Goal: Check status: Check status

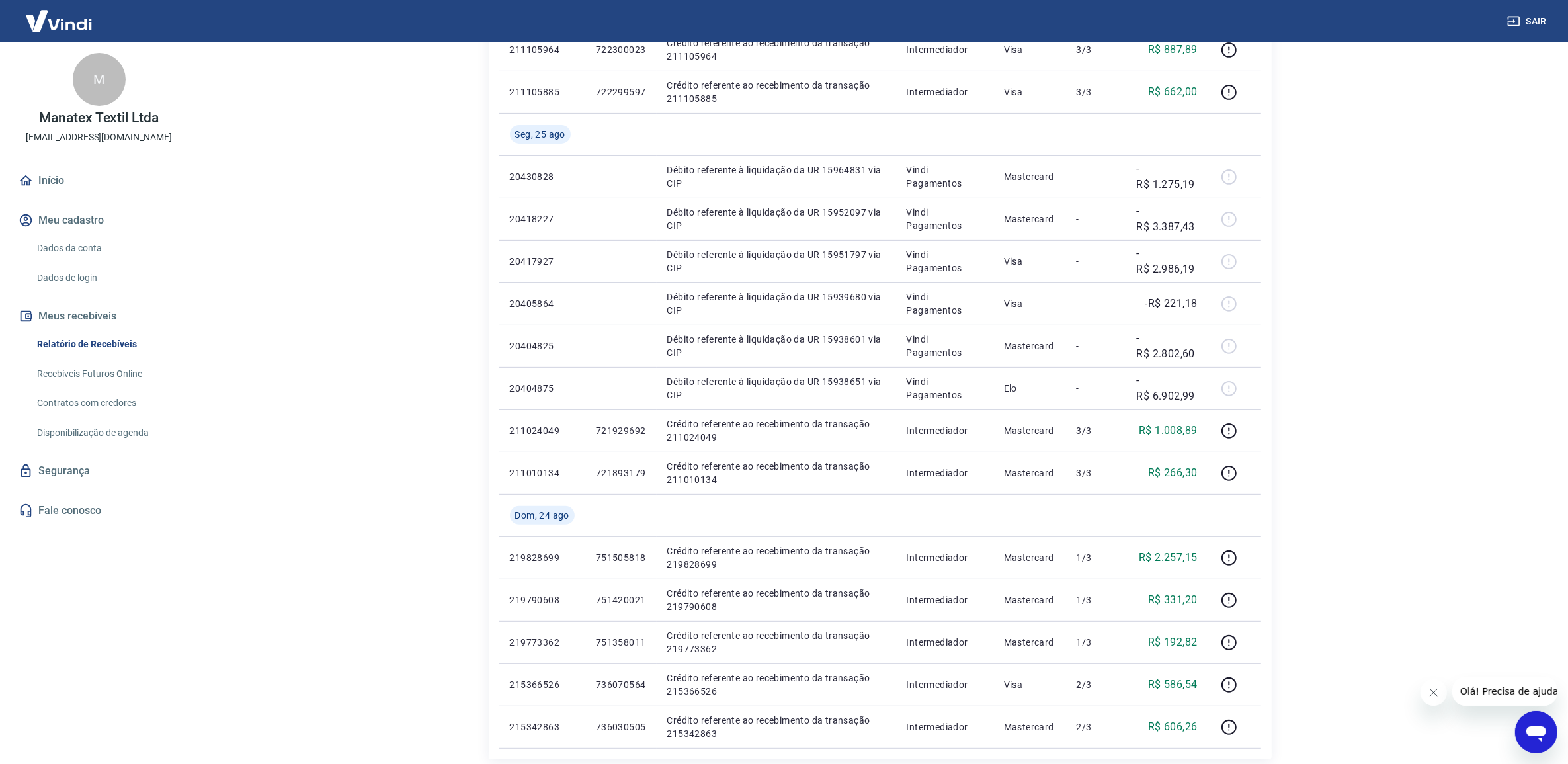
scroll to position [579, 0]
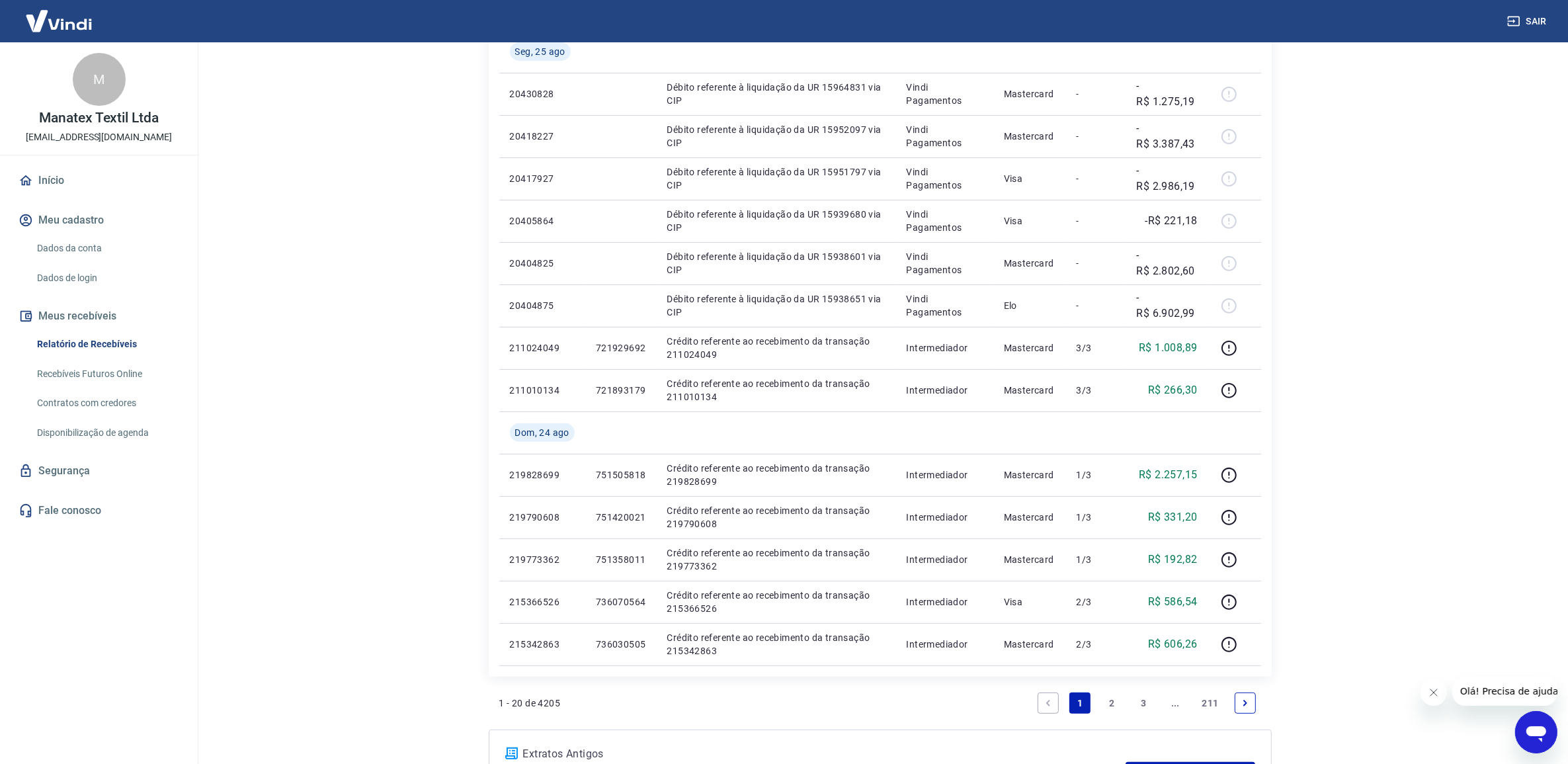
drag, startPoint x: 1251, startPoint y: 700, endPoint x: 1068, endPoint y: 552, distance: 235.4
click at [1251, 700] on link "Next page" at bounding box center [1246, 703] width 21 height 21
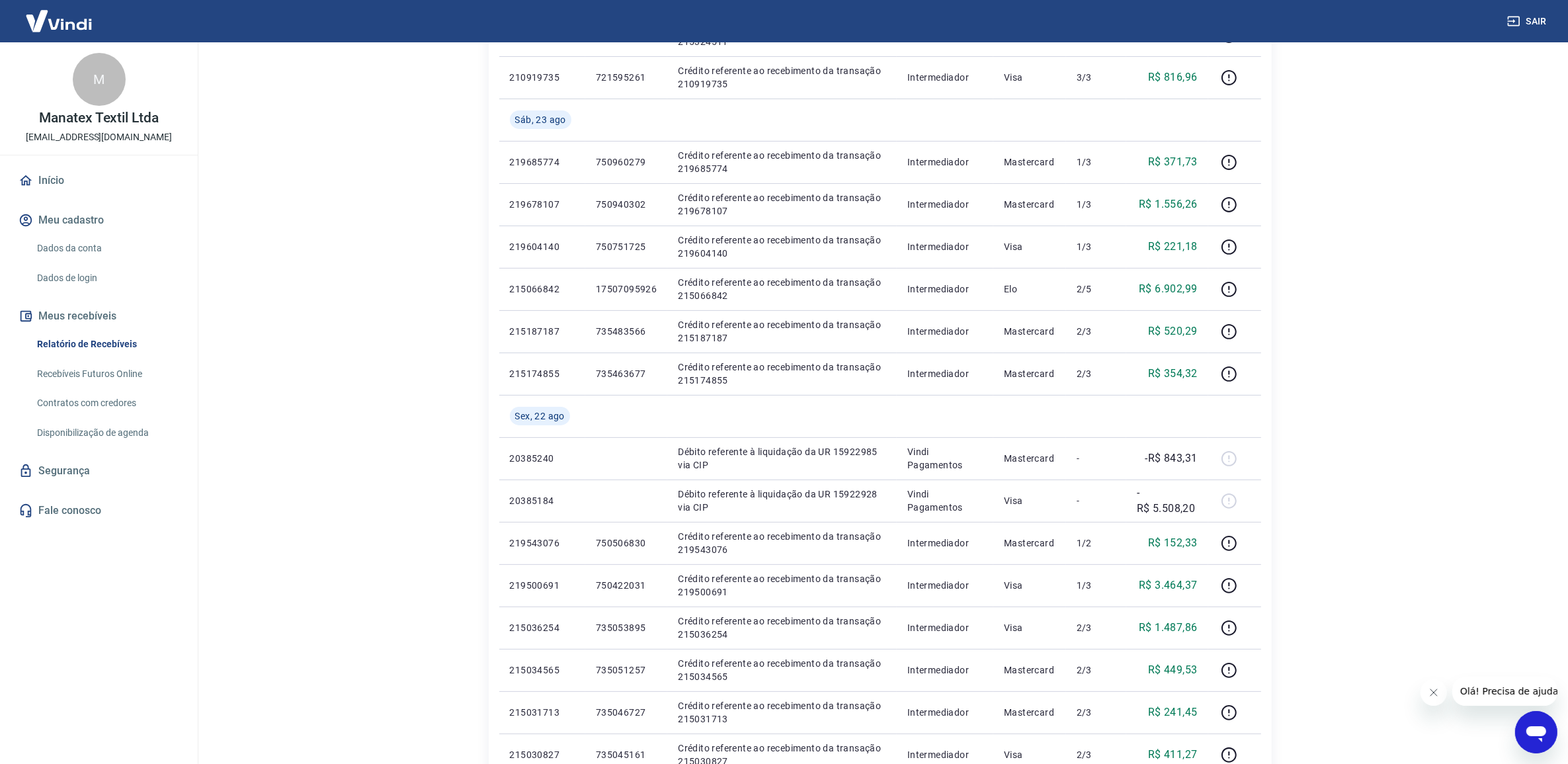
scroll to position [741, 0]
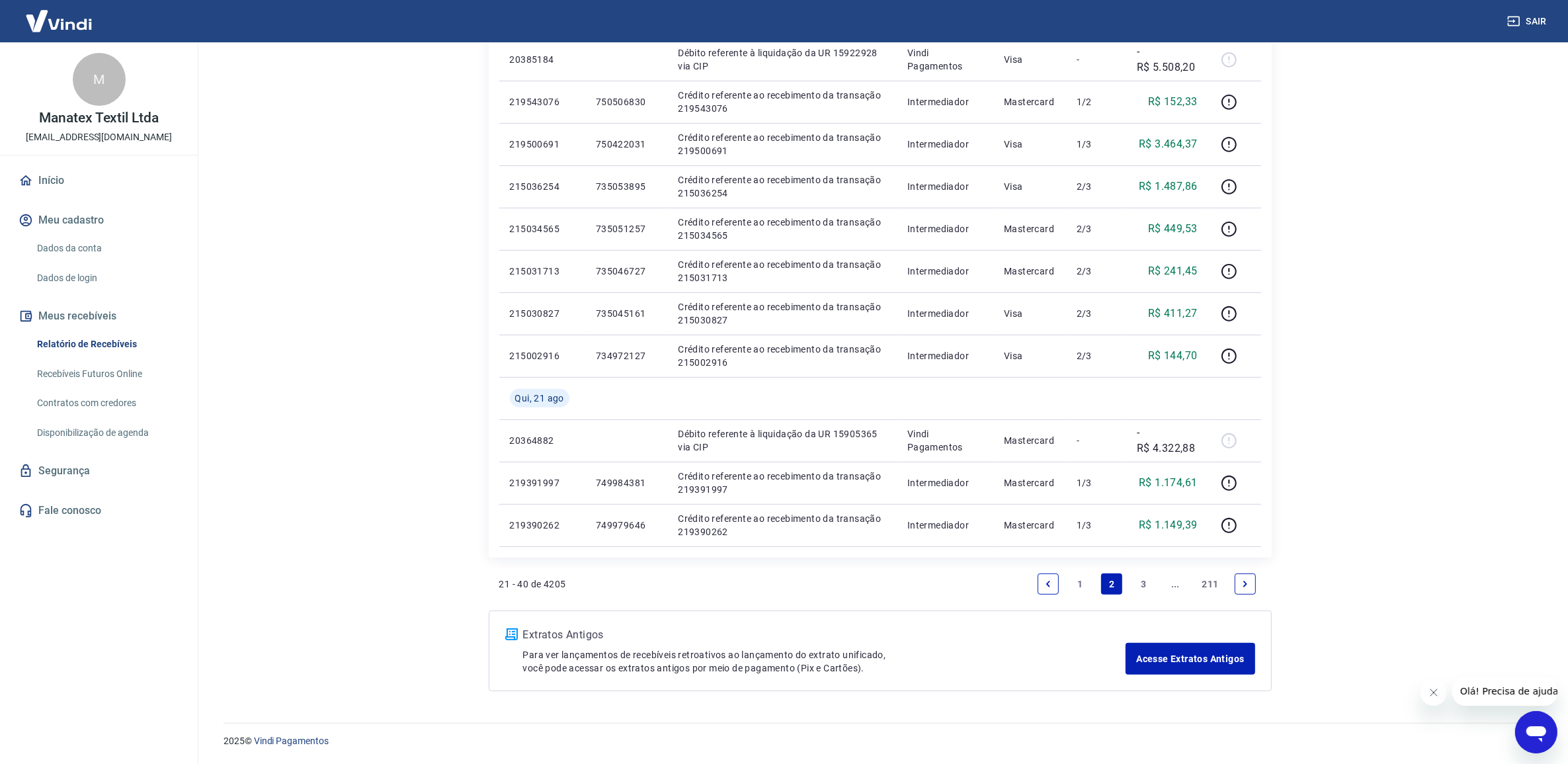
click at [1085, 585] on link "1" at bounding box center [1080, 584] width 21 height 21
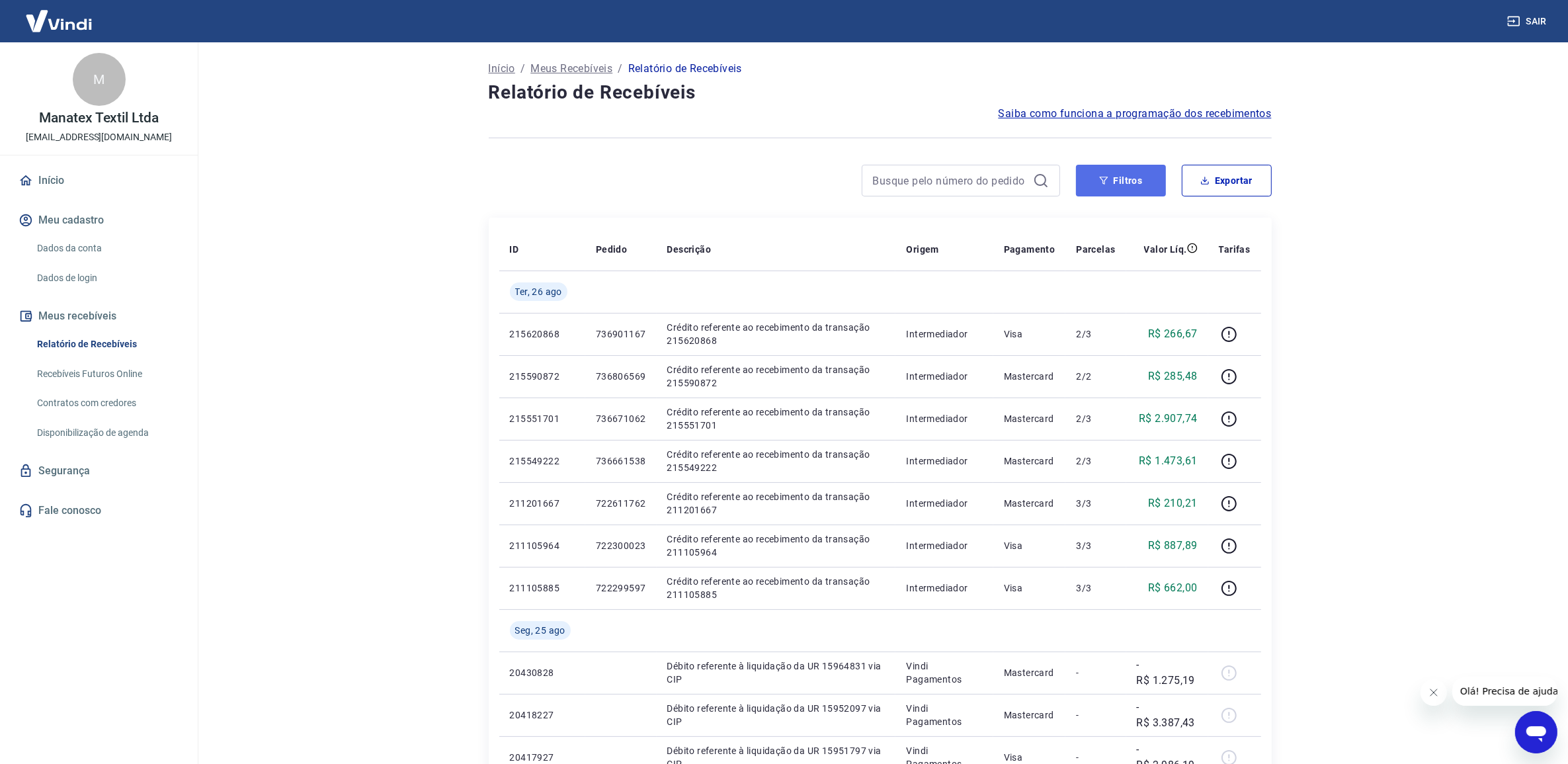
click at [1112, 187] on button "Filtros" at bounding box center [1120, 181] width 90 height 32
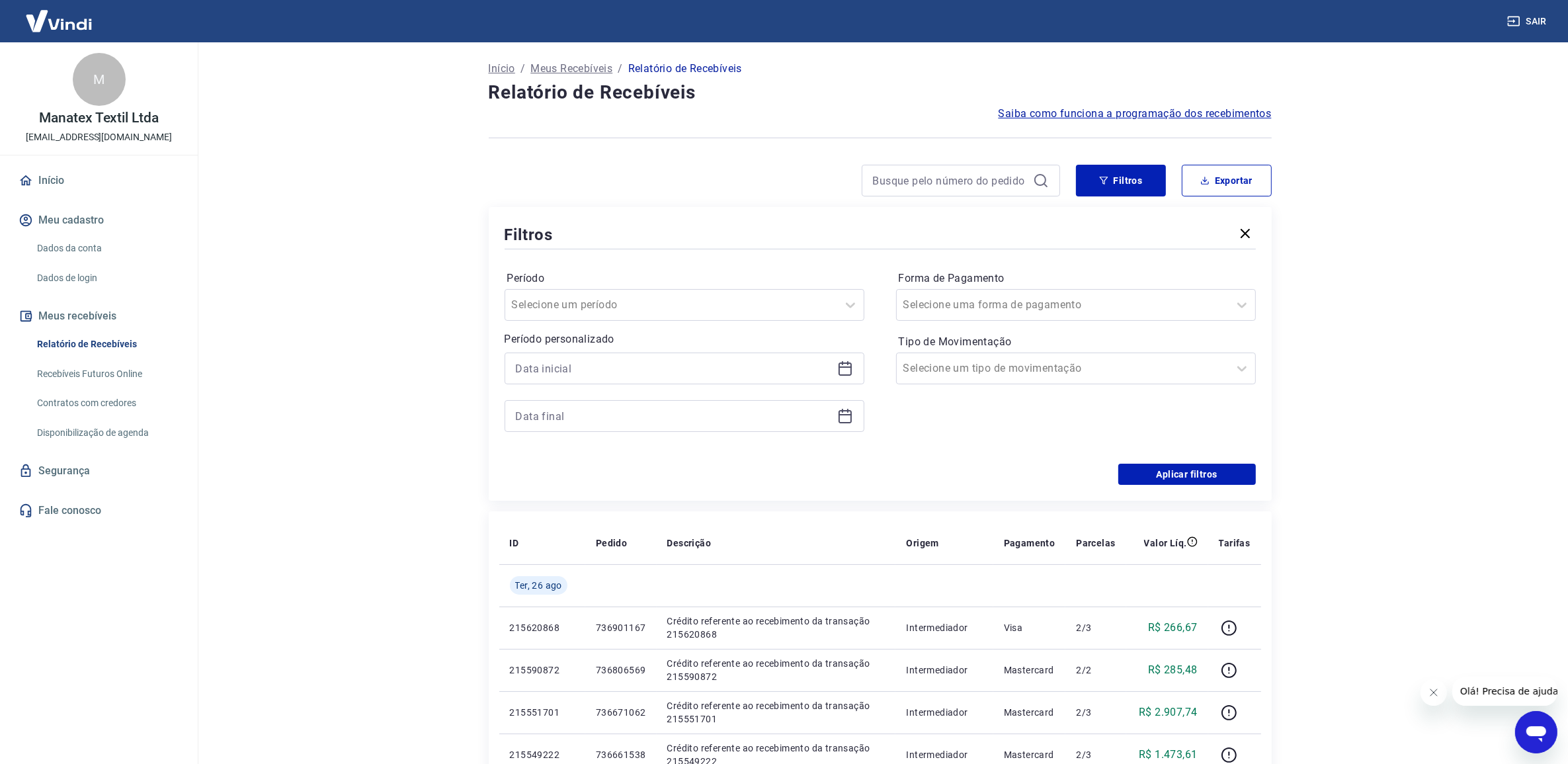
click at [841, 367] on icon at bounding box center [845, 366] width 13 height 1
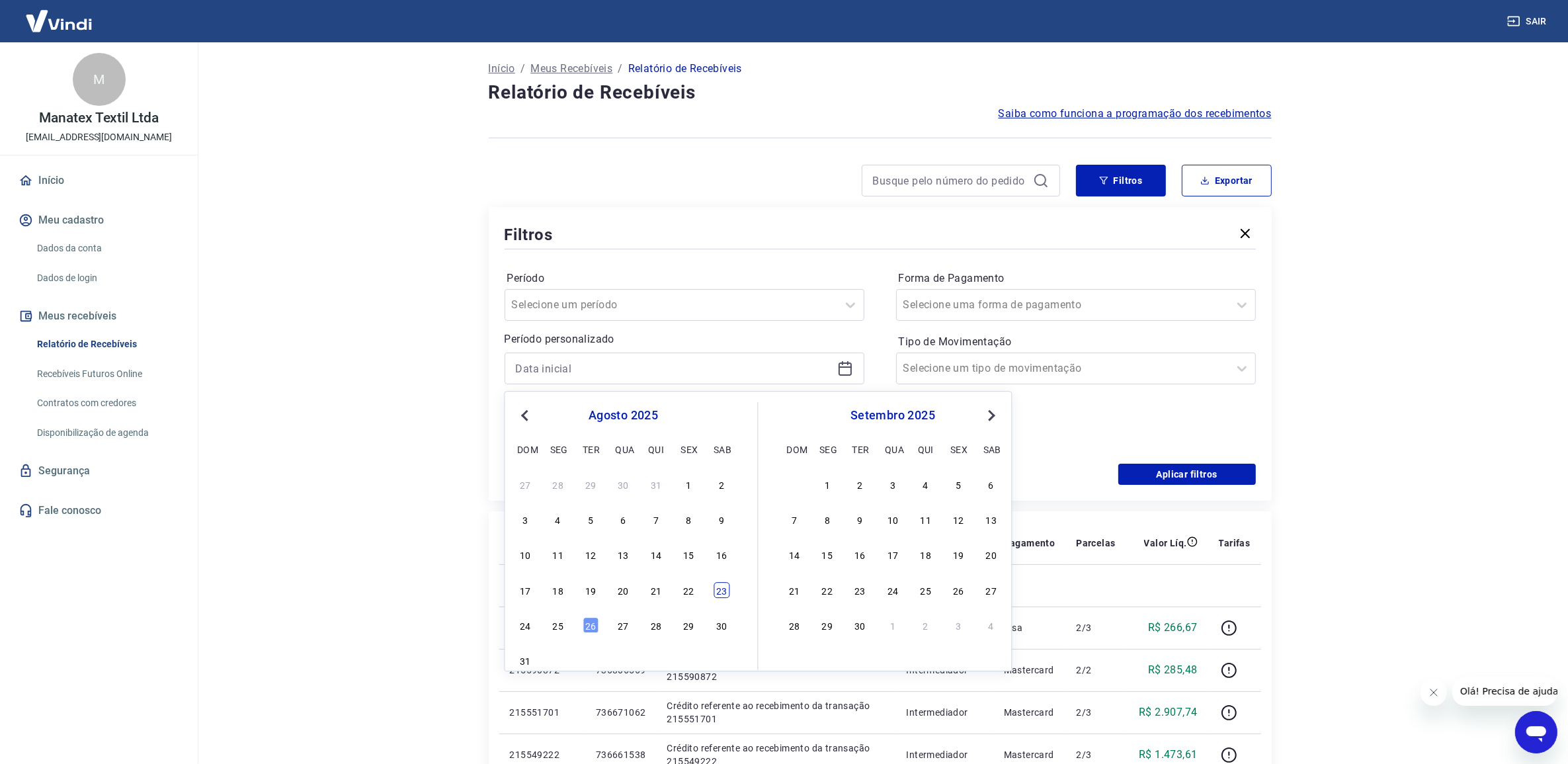
click at [721, 589] on div "23" at bounding box center [721, 590] width 16 height 16
type input "[DATE]"
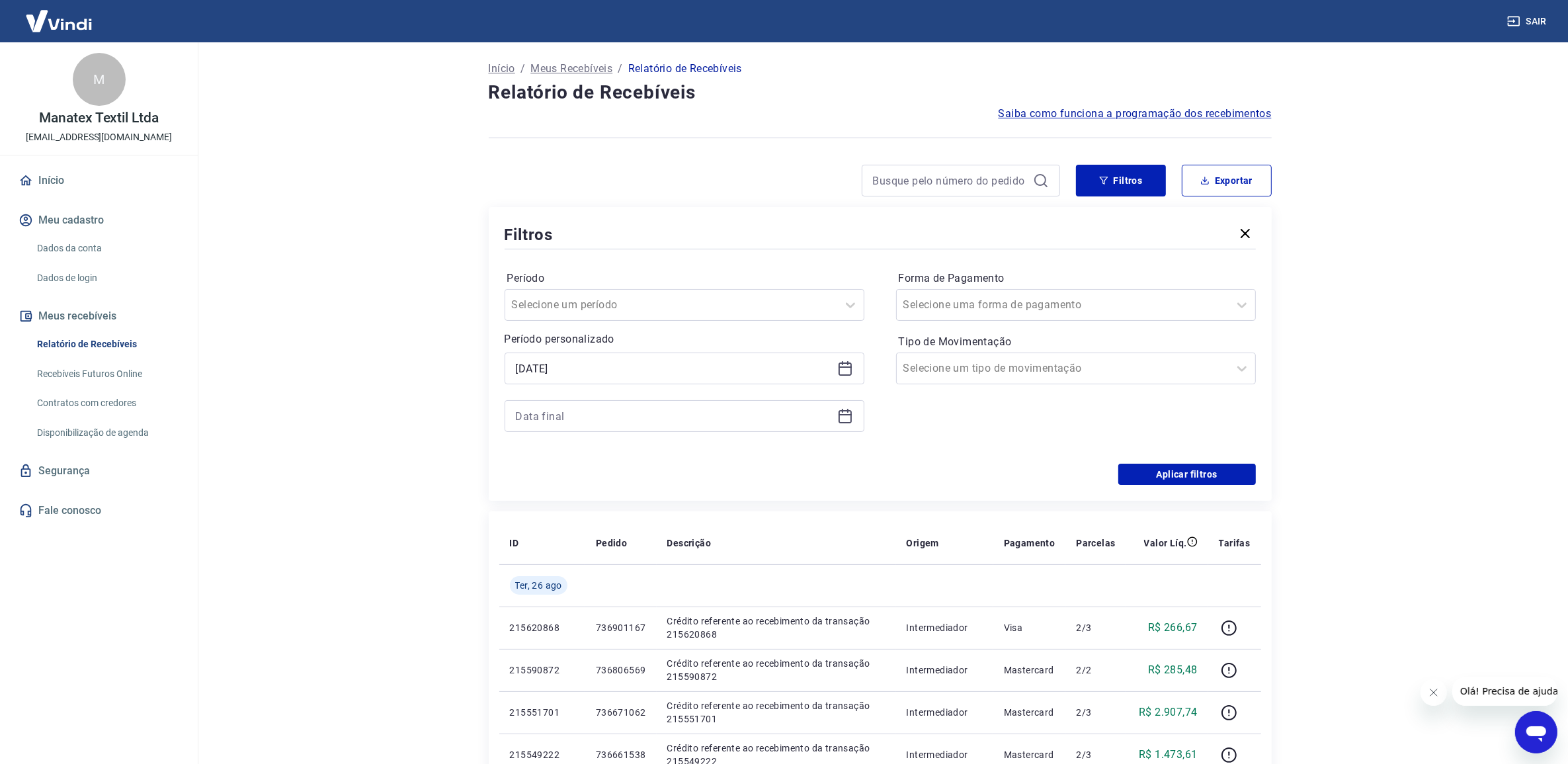
click at [849, 415] on icon at bounding box center [845, 416] width 16 height 16
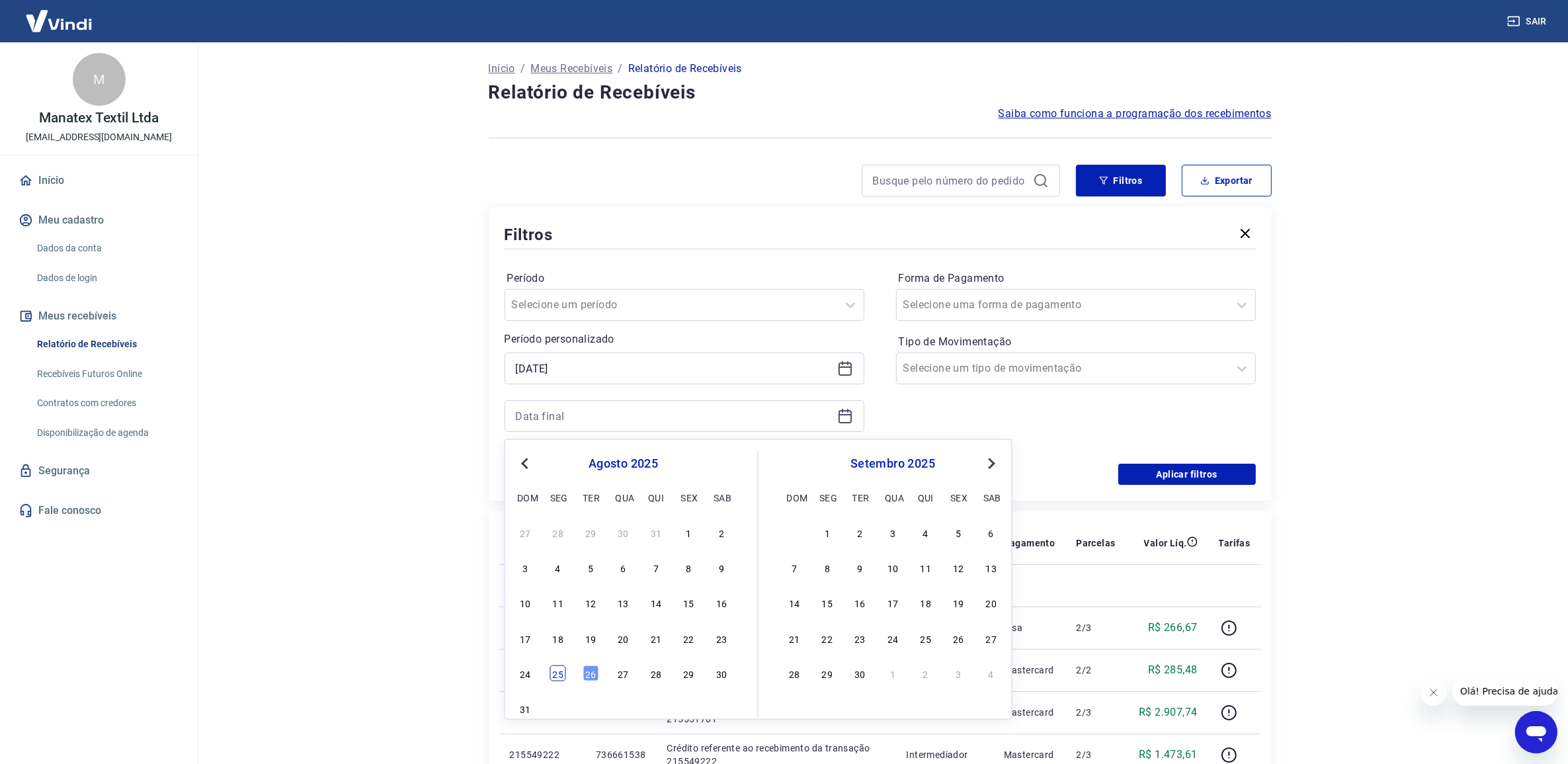
click at [554, 676] on div "25" at bounding box center [558, 673] width 16 height 16
type input "[DATE]"
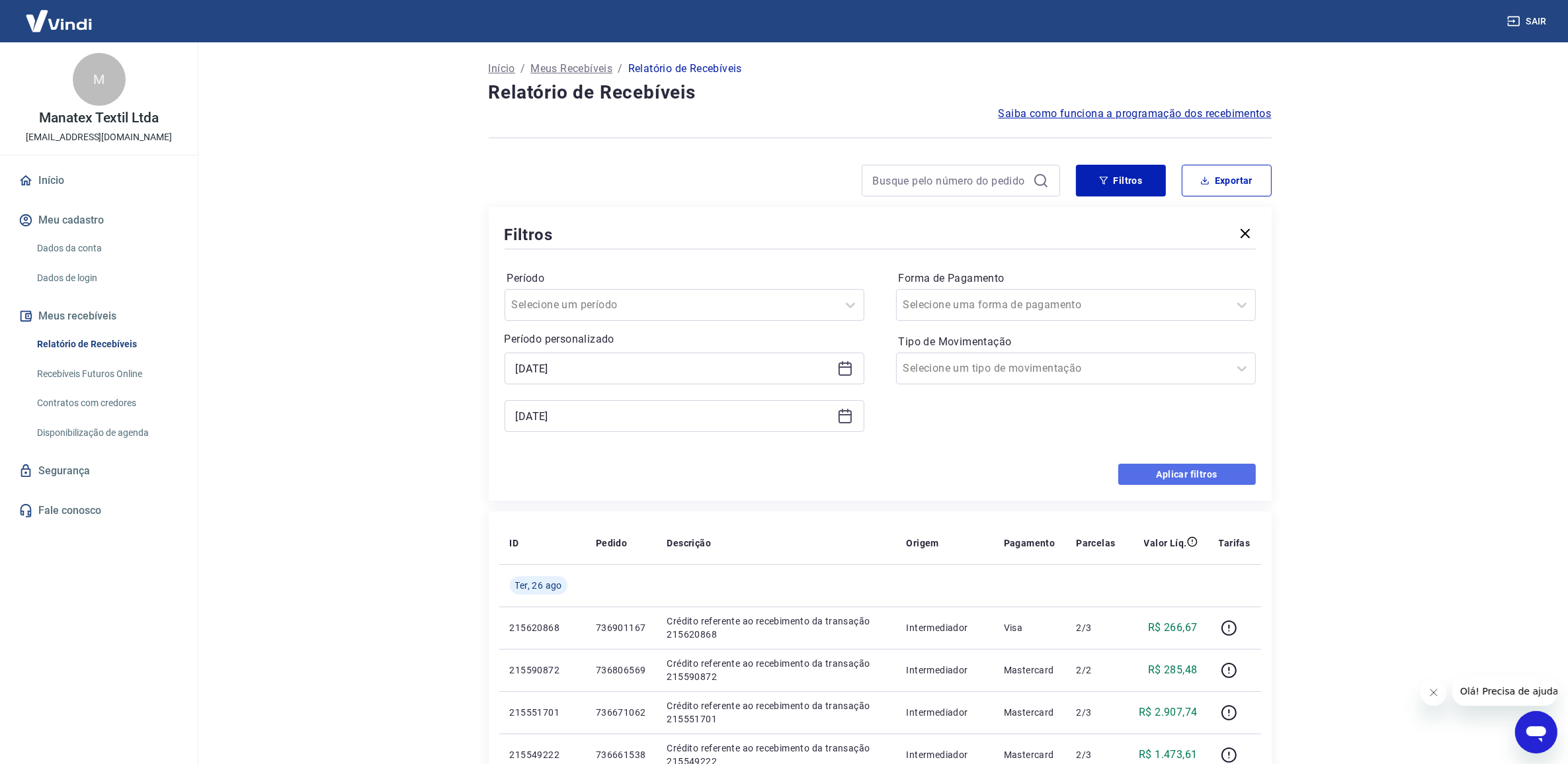
click at [1205, 472] on button "Aplicar filtros" at bounding box center [1187, 475] width 137 height 21
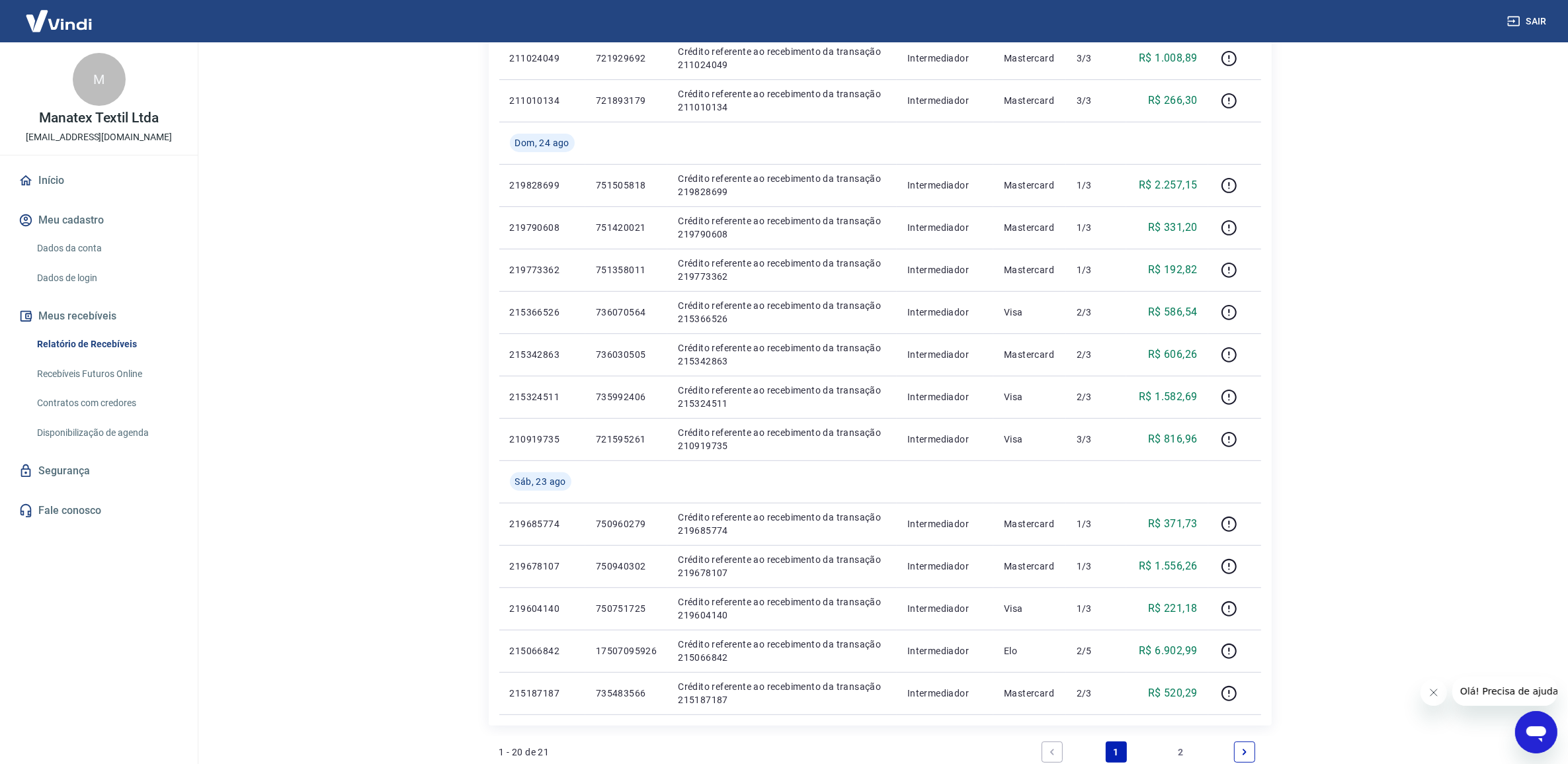
scroll to position [518, 0]
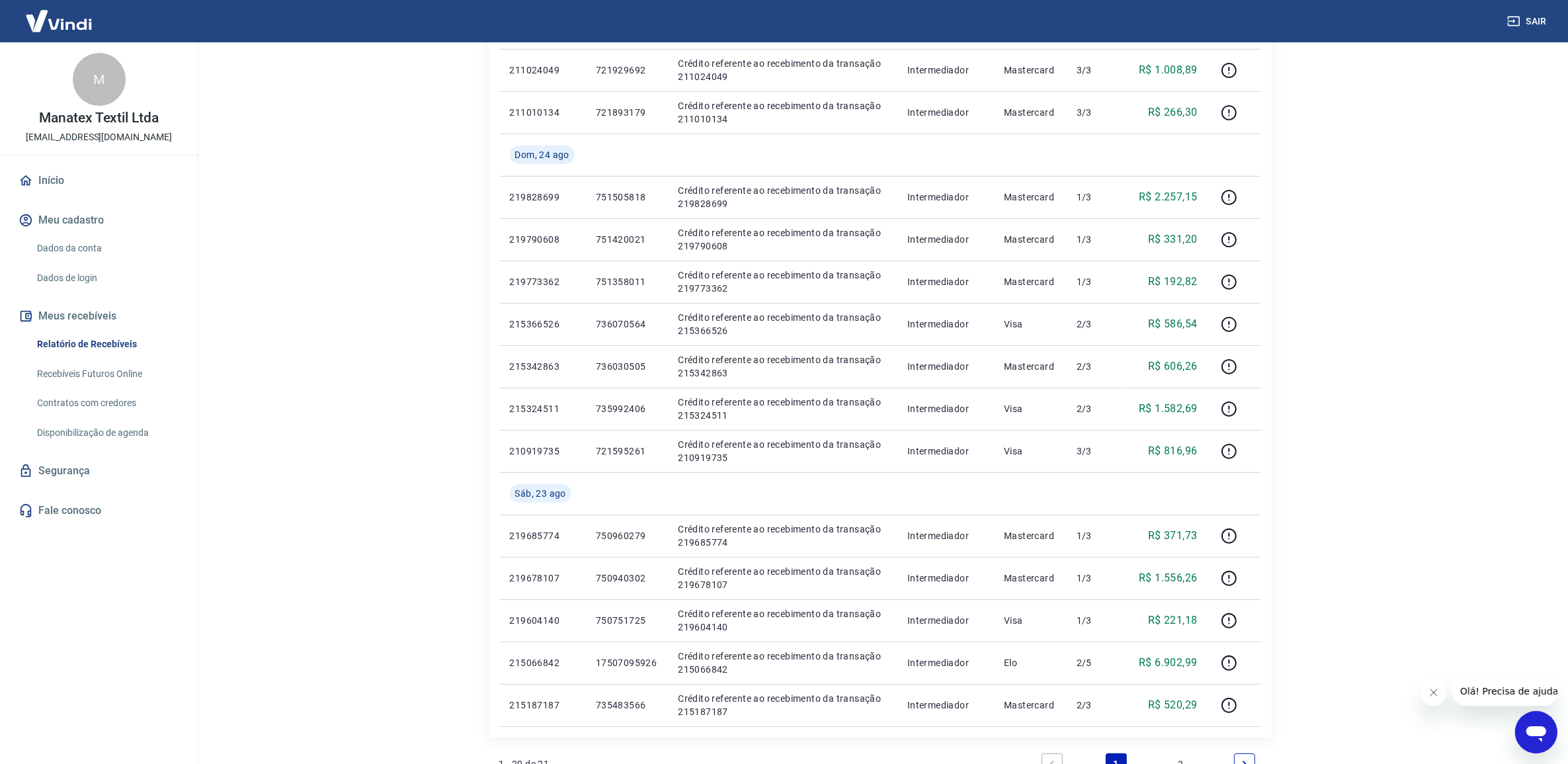
click at [1244, 760] on icon "Next page" at bounding box center [1245, 764] width 9 height 9
